Goal: Information Seeking & Learning: Find specific page/section

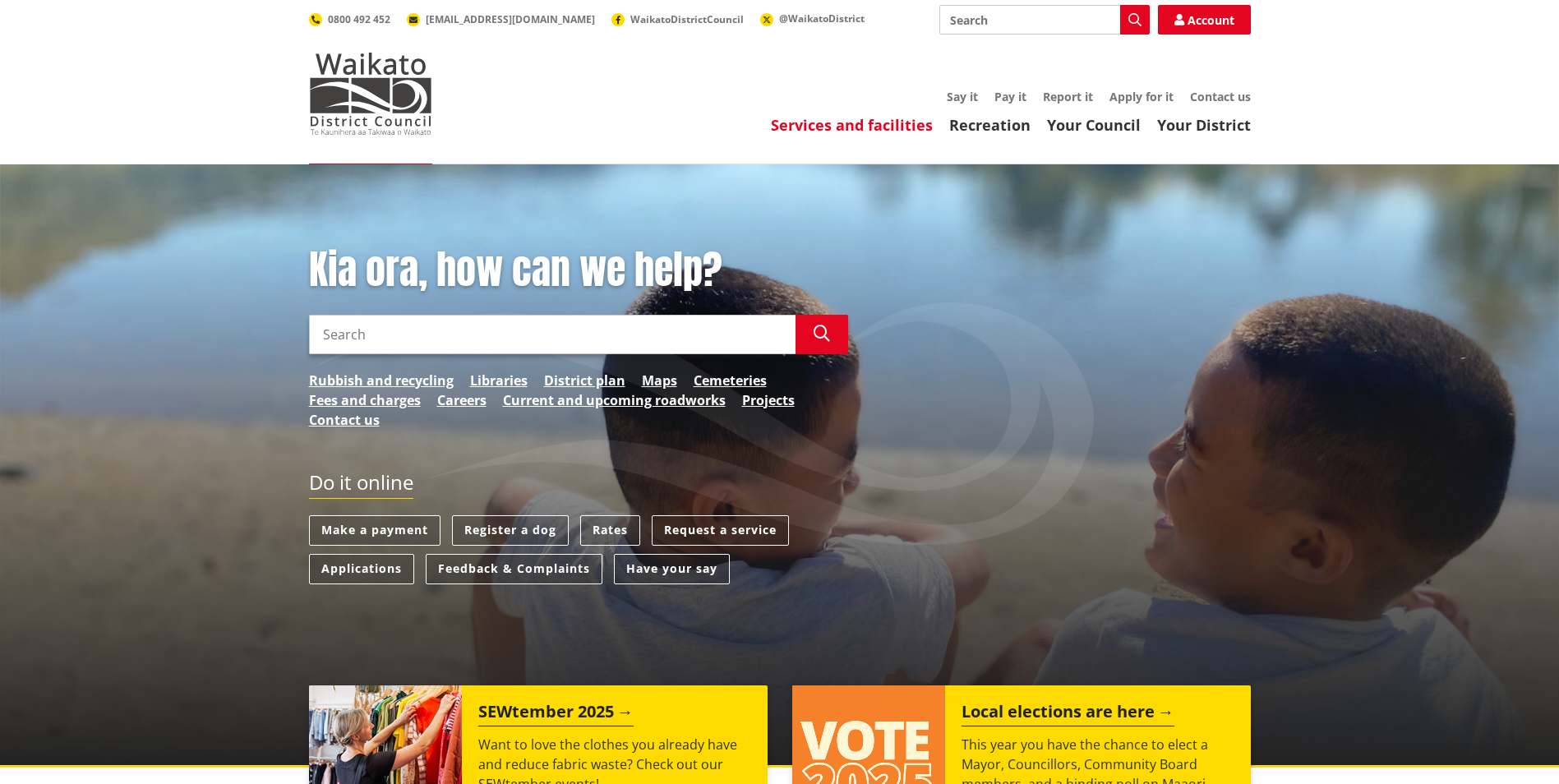
click at [876, 120] on link "Services and facilities" at bounding box center [851, 125] width 162 height 20
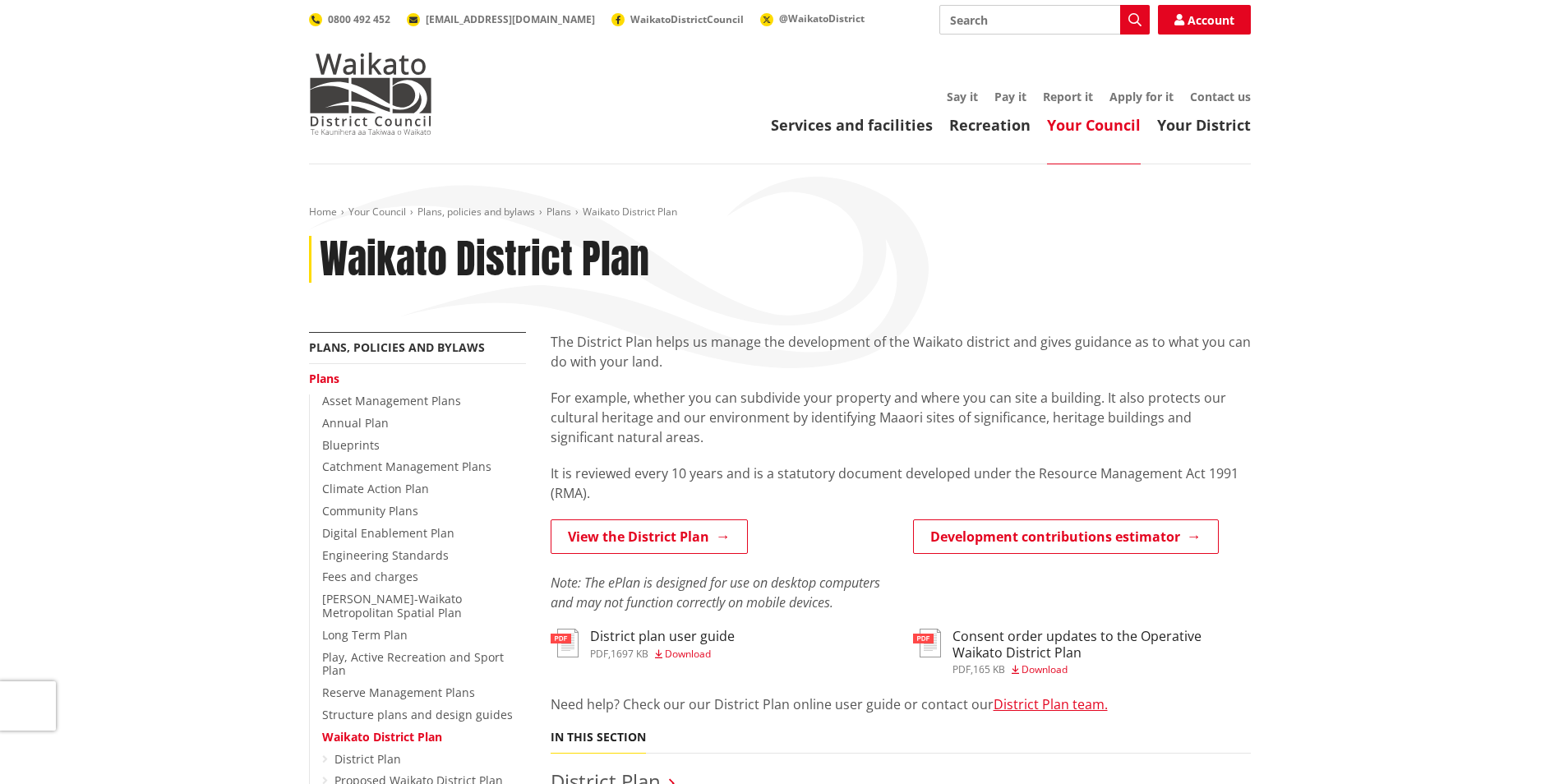
click at [969, 9] on input "Search" at bounding box center [1044, 20] width 210 height 30
type input "gis"
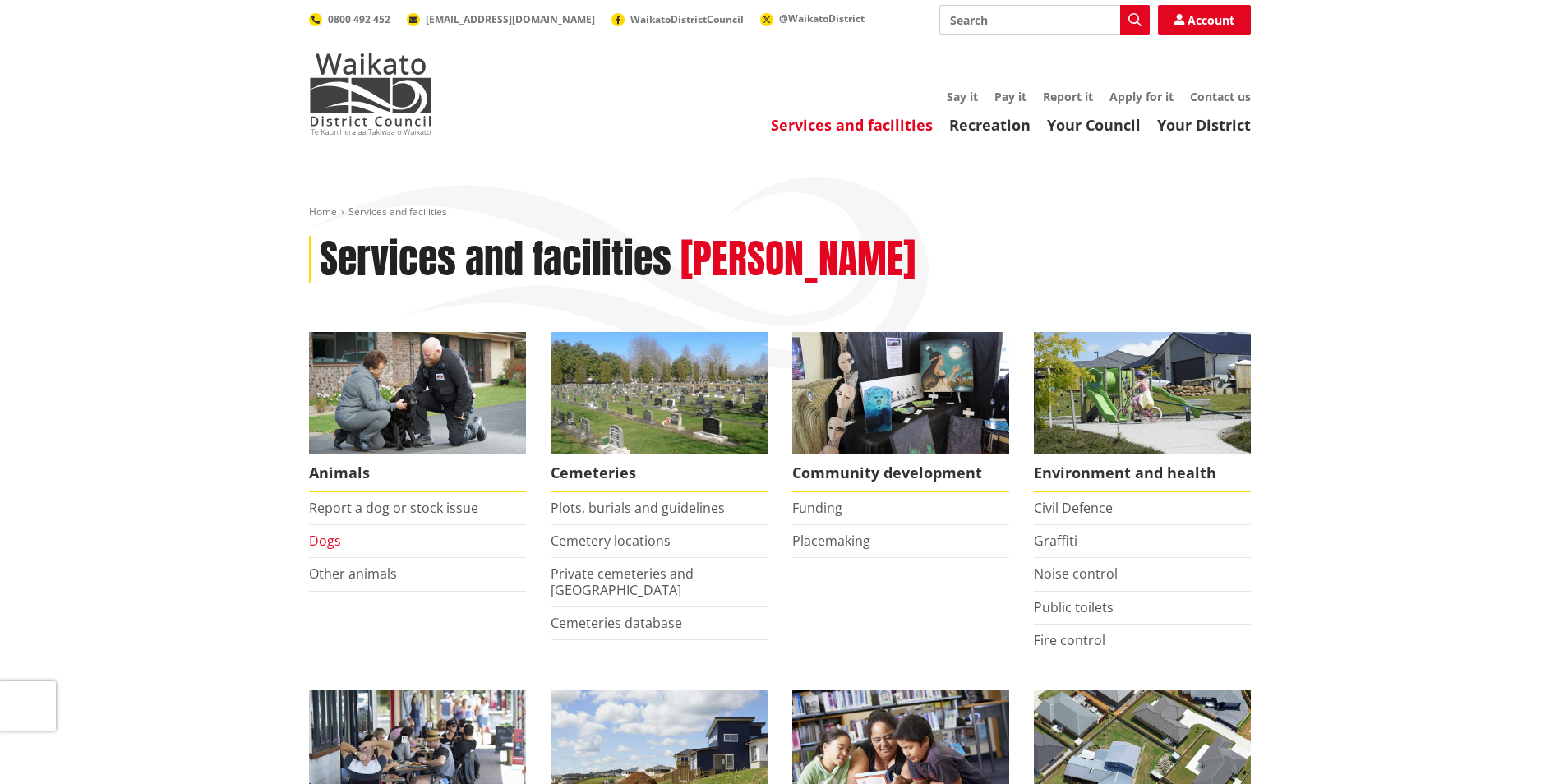
click at [334, 545] on link "Dogs" at bounding box center [325, 540] width 32 height 18
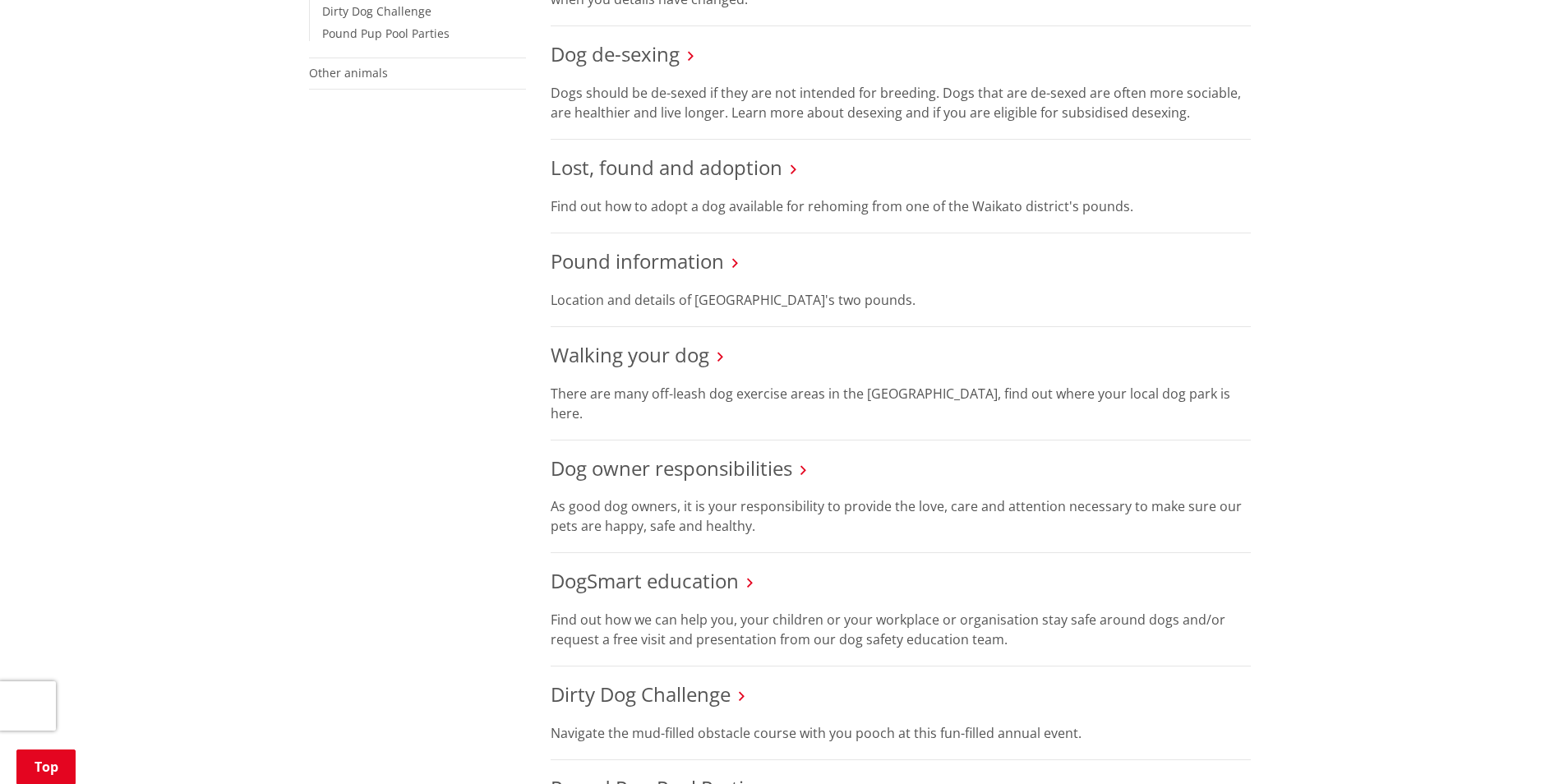
scroll to position [247, 0]
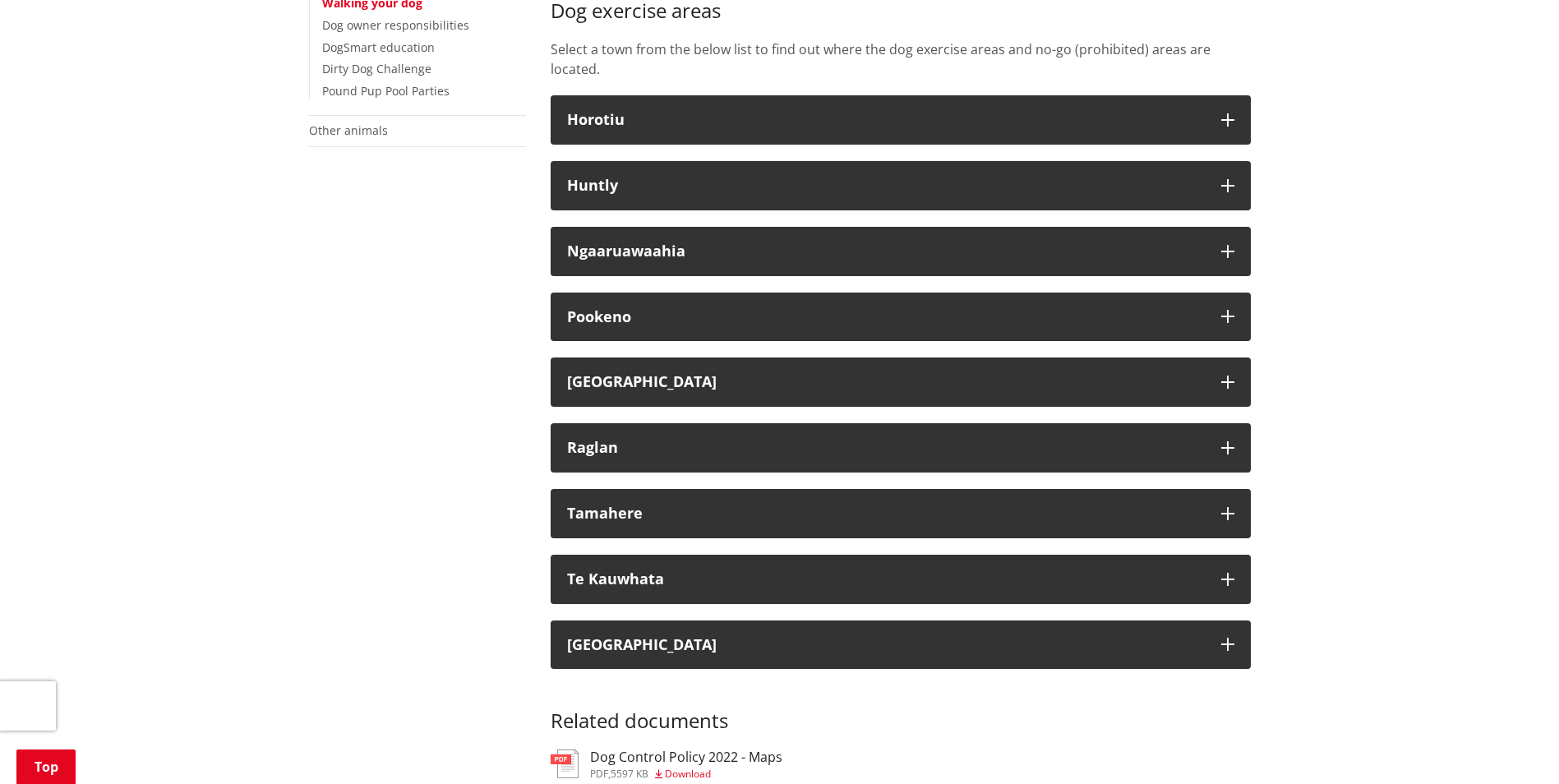
scroll to position [551, 0]
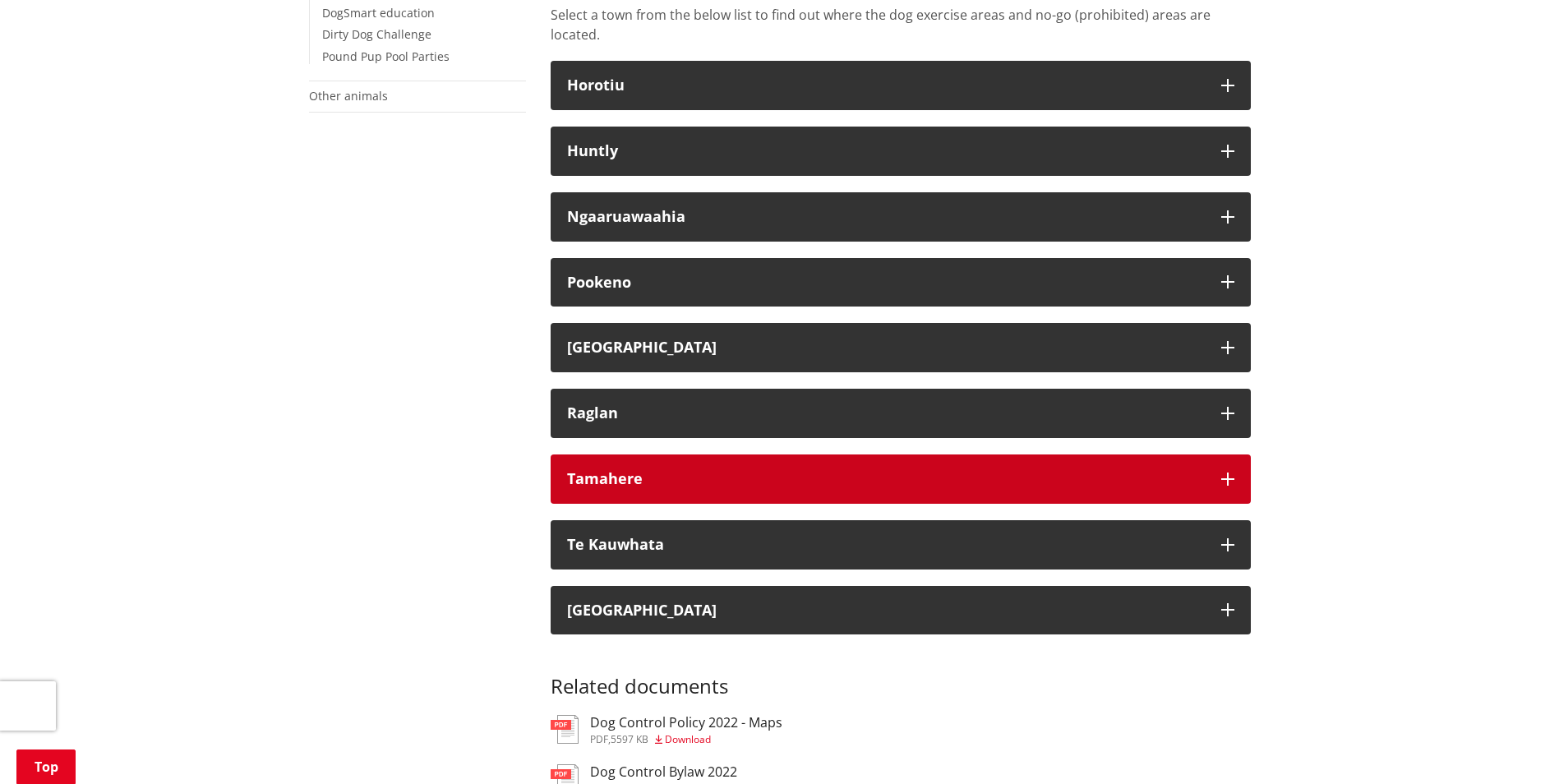
click at [1090, 477] on div "Tamahere" at bounding box center [886, 479] width 638 height 17
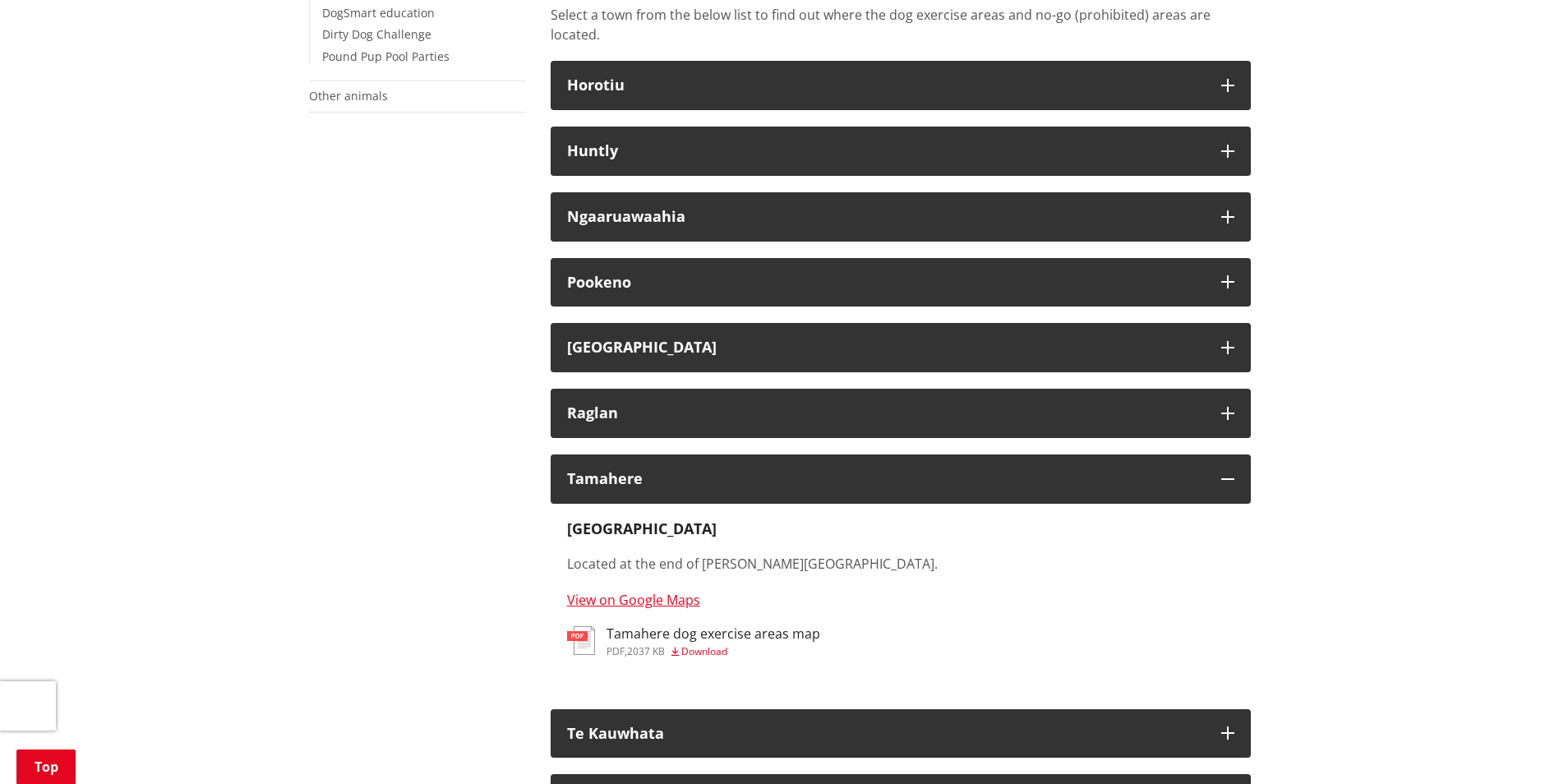
click at [639, 626] on h3 "Tamahere dog exercise areas map" at bounding box center [713, 634] width 214 height 16
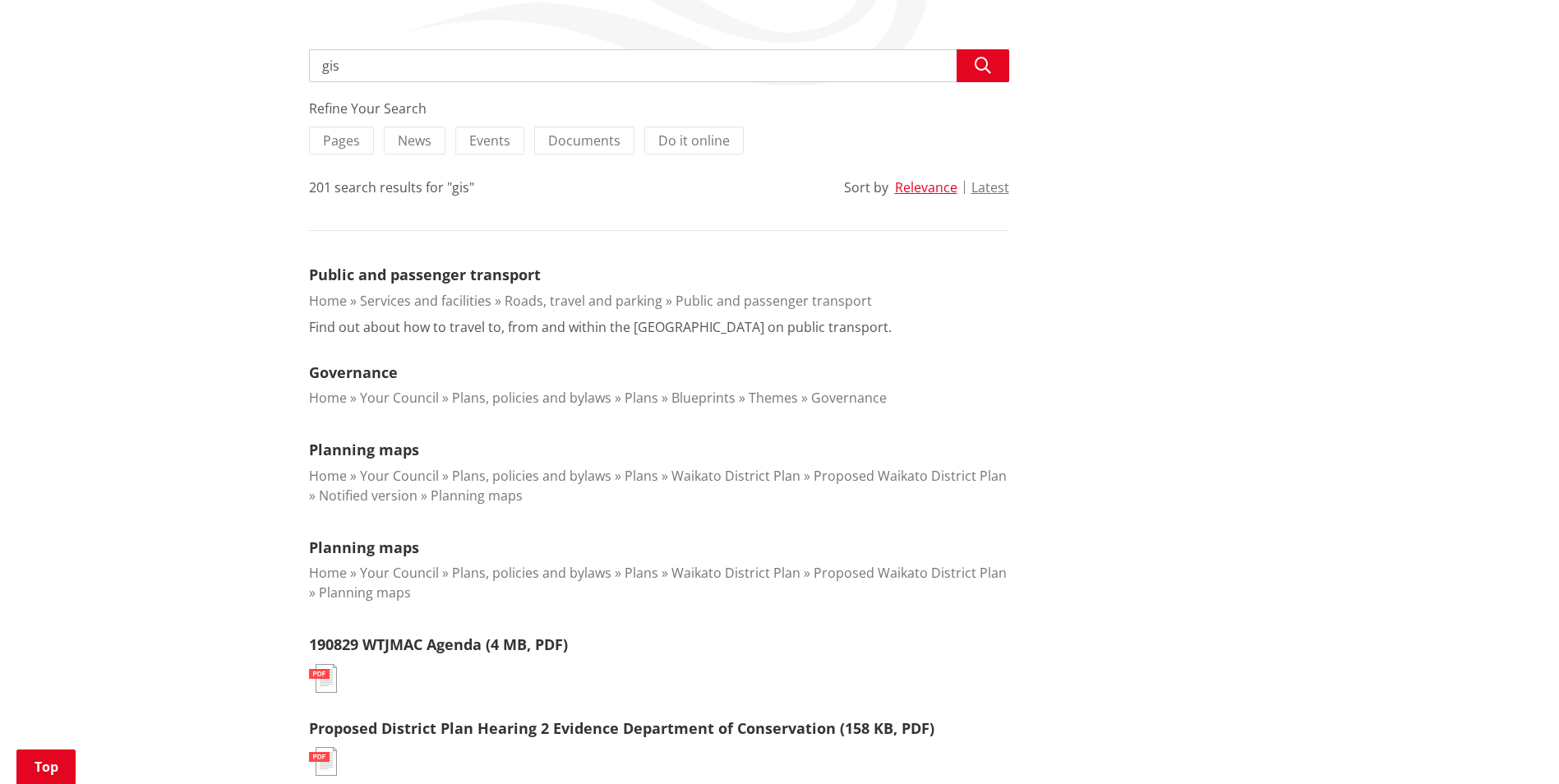
scroll to position [411, 0]
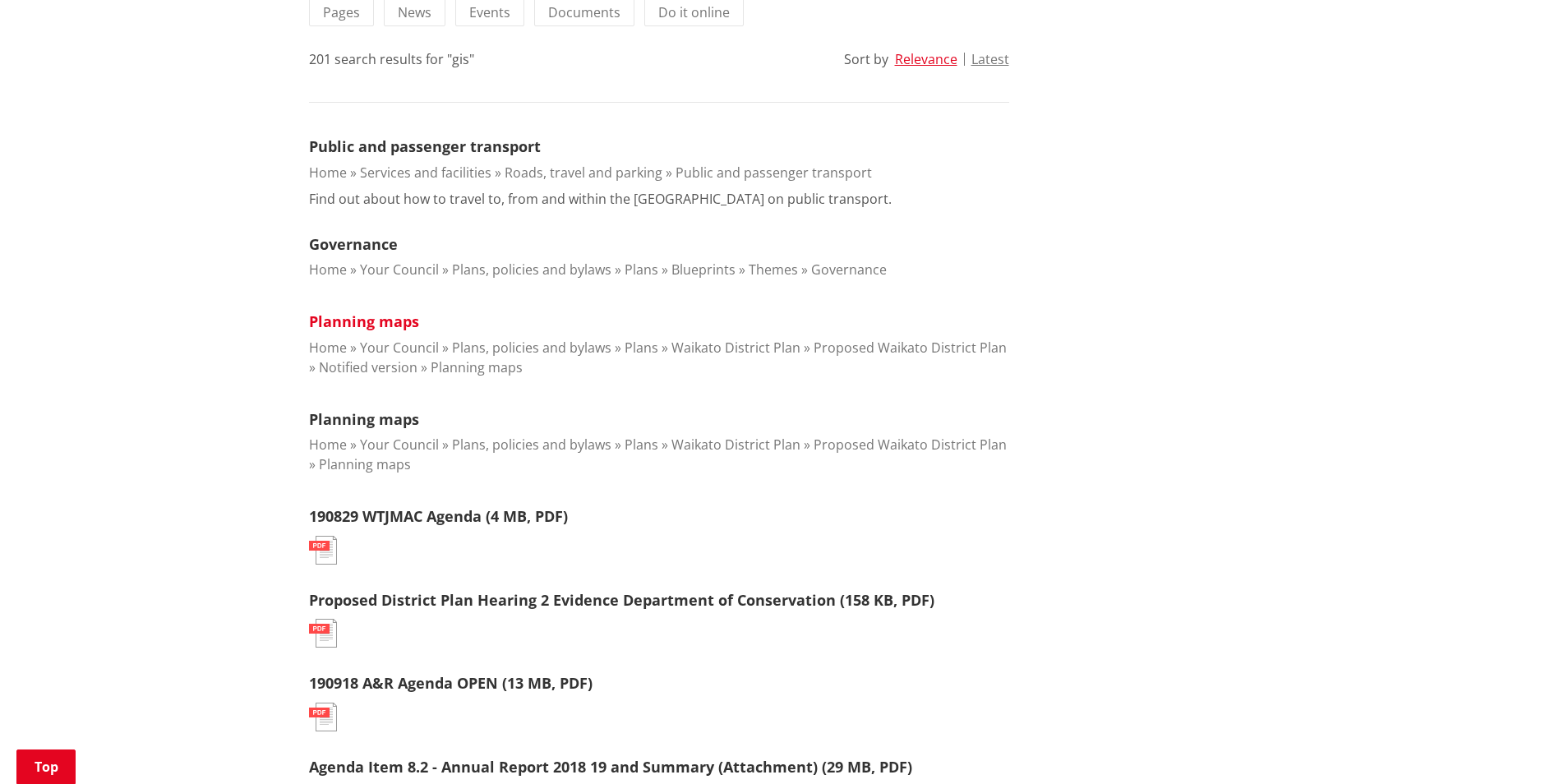
click at [313, 326] on link "Planning maps" at bounding box center [363, 321] width 111 height 20
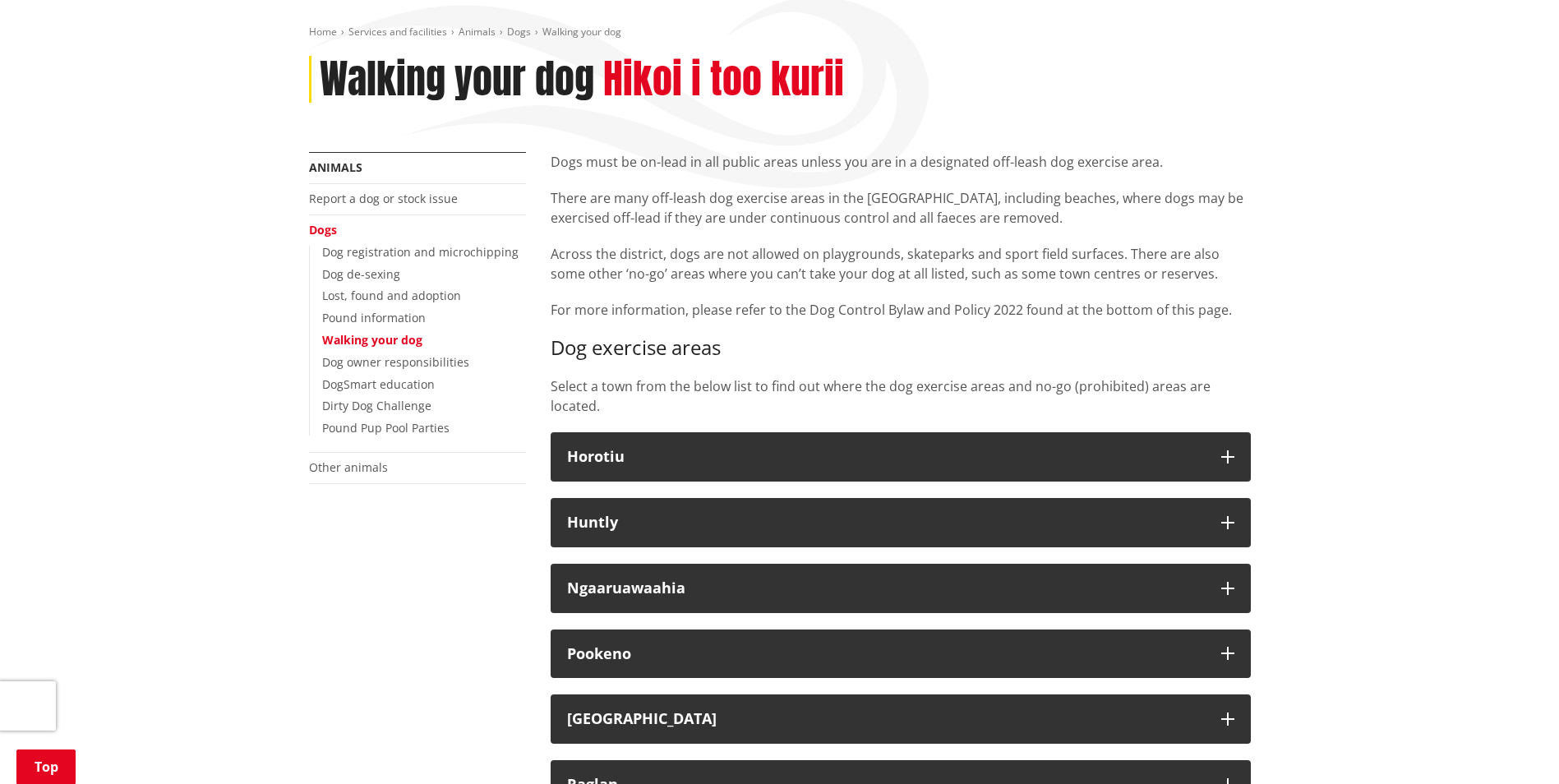
scroll to position [492, 0]
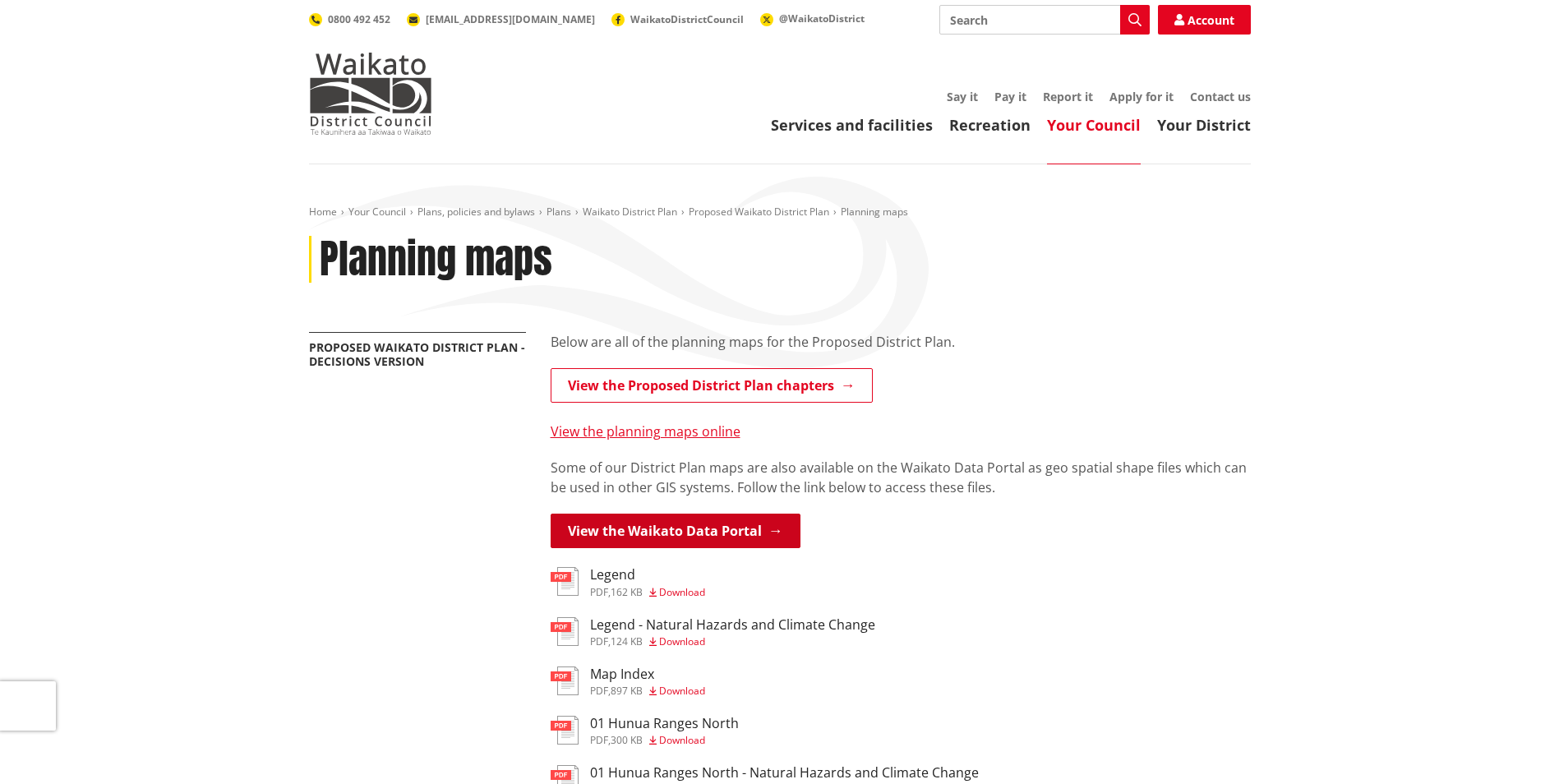
click at [734, 535] on link "View the Waikato Data Portal" at bounding box center [675, 530] width 250 height 35
click at [617, 432] on link "View the planning maps online" at bounding box center [645, 431] width 190 height 18
